Goal: Task Accomplishment & Management: Manage account settings

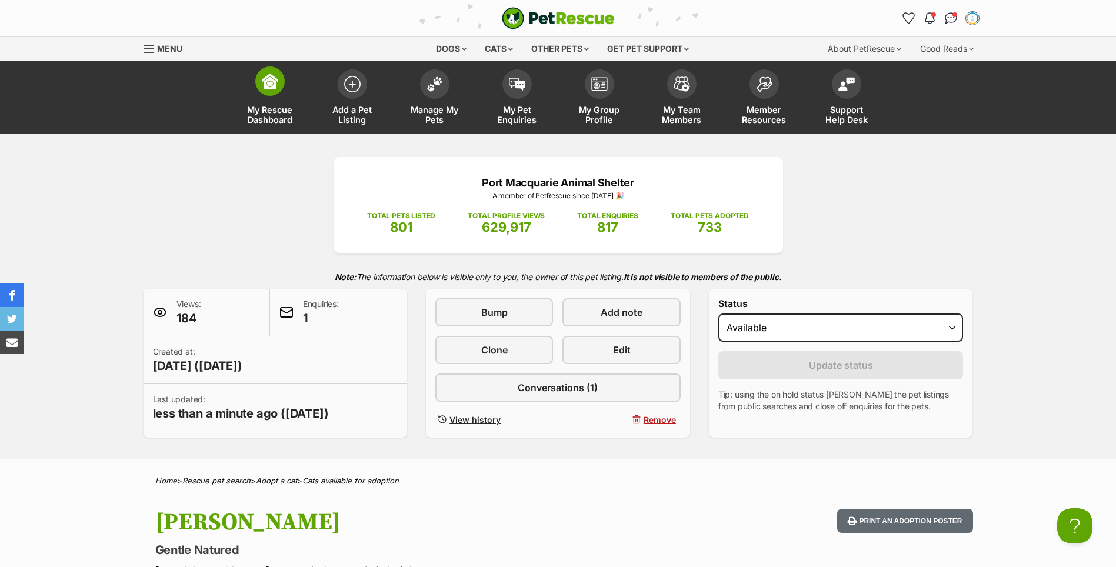
click at [276, 95] on link "My Rescue Dashboard" at bounding box center [270, 99] width 82 height 70
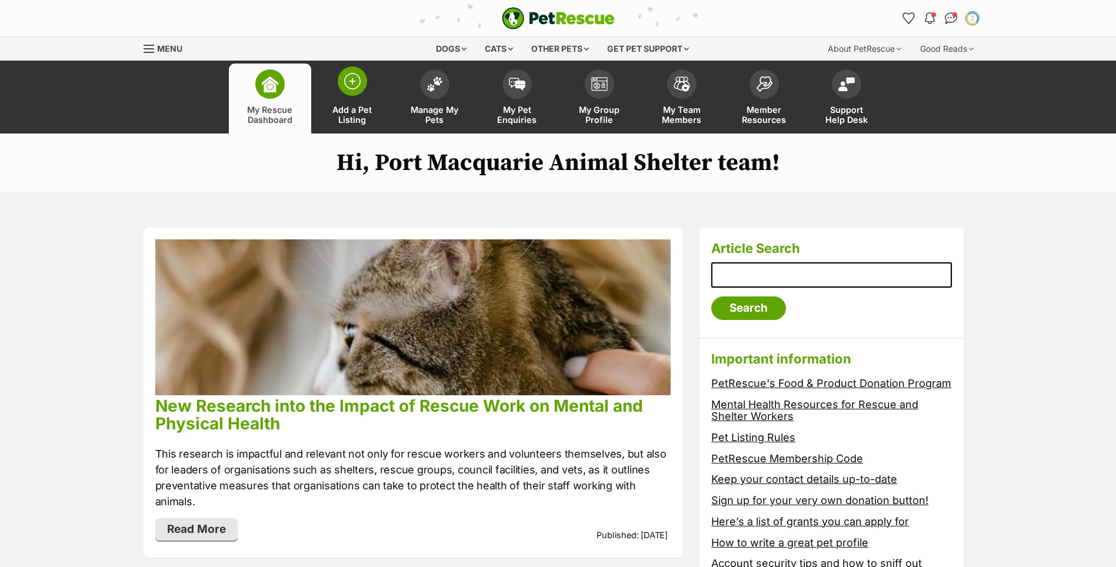
click at [350, 97] on link "Add a Pet Listing" at bounding box center [352, 99] width 82 height 70
click at [436, 97] on link "Manage My Pets" at bounding box center [435, 99] width 82 height 70
